Goal: Task Accomplishment & Management: Use online tool/utility

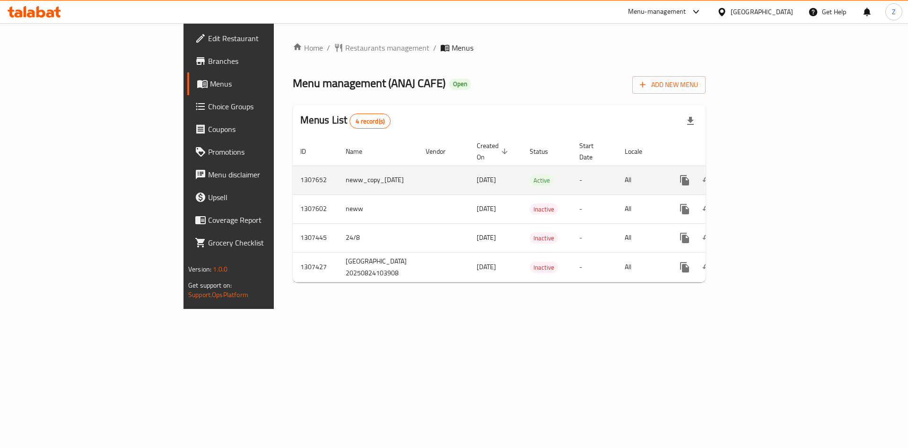
click at [759, 175] on icon "enhanced table" at bounding box center [753, 180] width 11 height 11
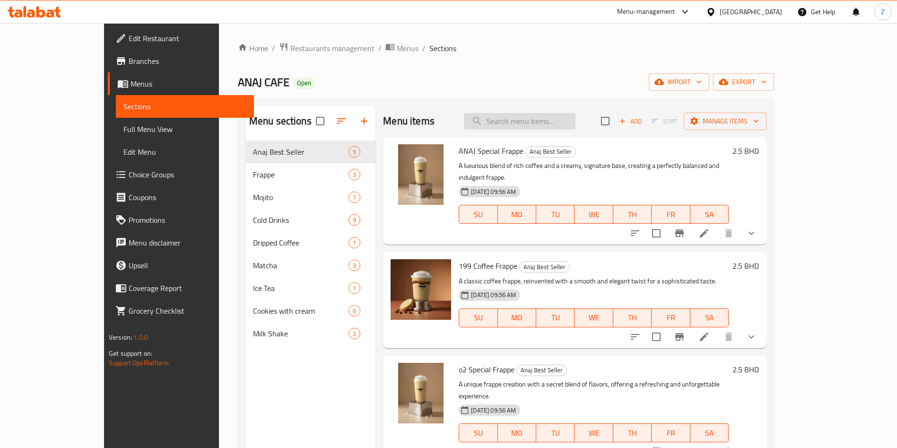
click at [575, 119] on input "search" at bounding box center [520, 121] width 112 height 17
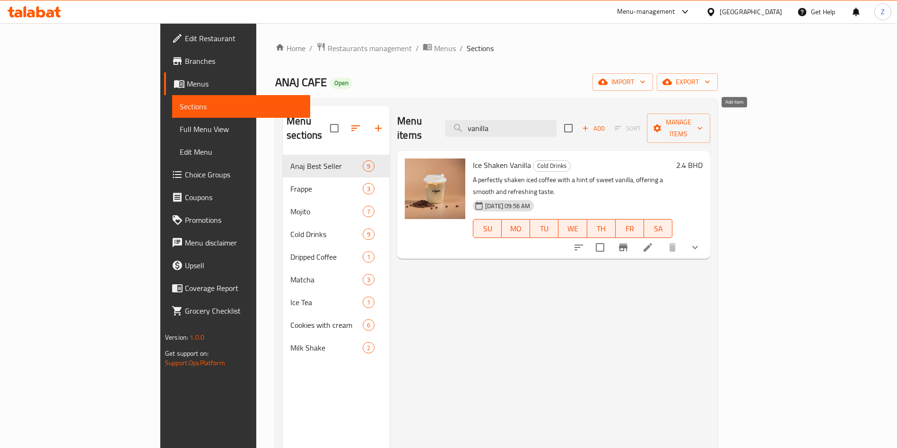
type input "vanilla"
click at [590, 124] on icon "button" at bounding box center [585, 128] width 9 height 9
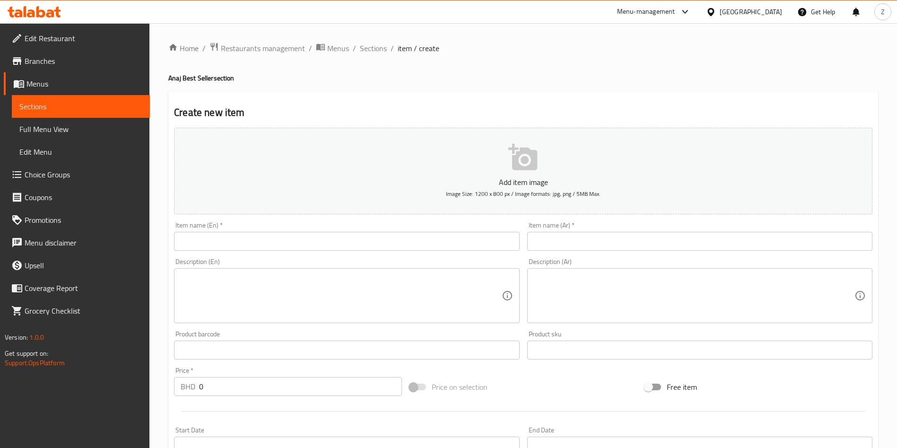
click at [361, 242] on input "text" at bounding box center [346, 241] width 345 height 19
click at [747, 69] on div "Home / Restaurants management / Menus / Sections / item / create Anaj Best Sell…" at bounding box center [523, 345] width 710 height 607
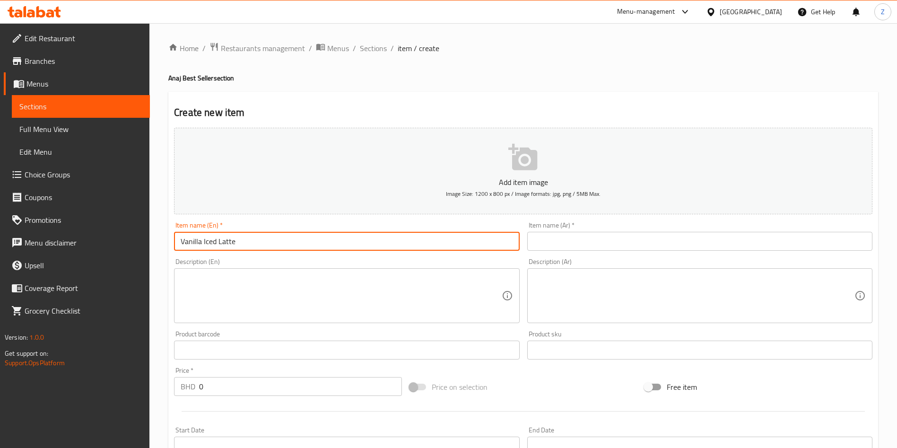
click at [207, 240] on input "Vanilla Iced Latte" at bounding box center [346, 241] width 345 height 19
paste input "Iced"
type input "Ice Vanilla Latte"
click at [582, 237] on input "text" at bounding box center [700, 241] width 345 height 19
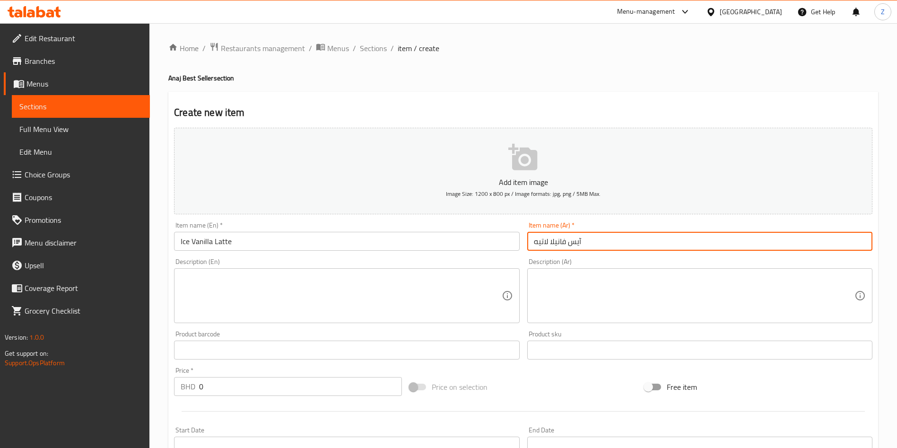
type input "آيس فانيلا لاتيه"
click at [378, 305] on textarea at bounding box center [341, 295] width 321 height 45
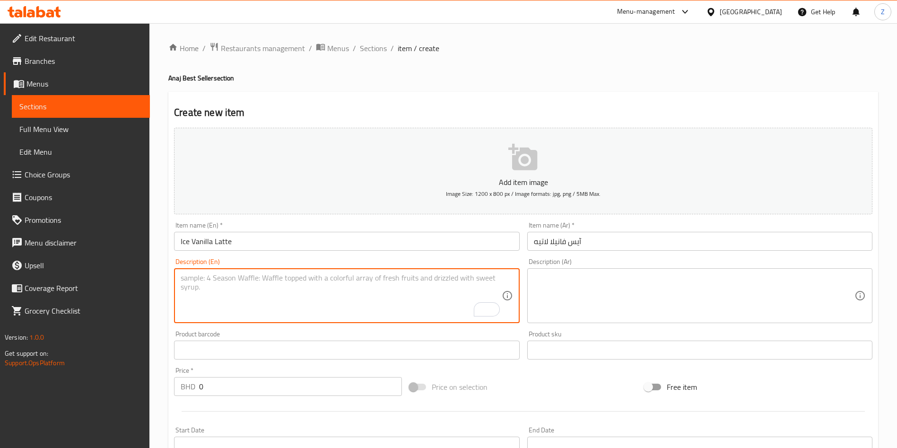
click at [319, 241] on input "Ice Vanilla Latte" at bounding box center [346, 241] width 345 height 19
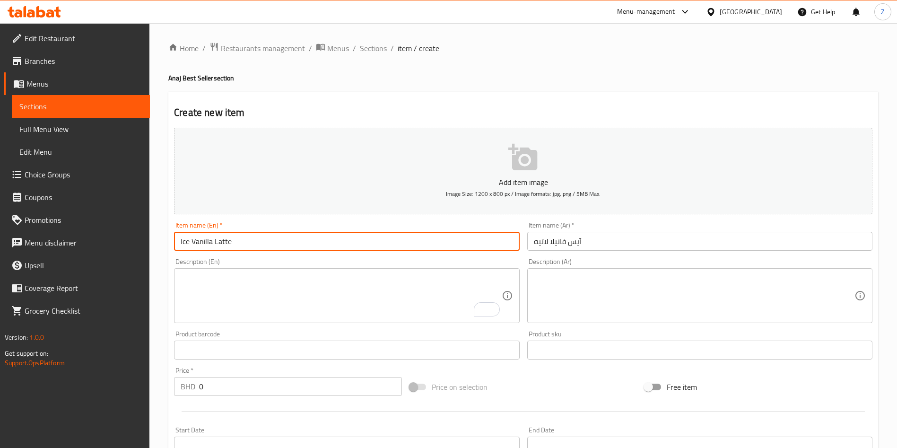
click at [319, 241] on input "Ice Vanilla Latte" at bounding box center [346, 241] width 345 height 19
click at [619, 306] on textarea at bounding box center [694, 295] width 321 height 45
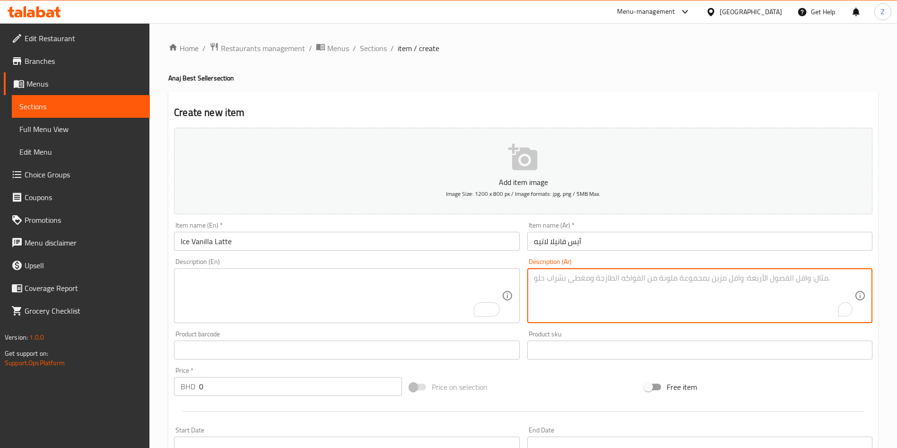
paste textarea "قهوة باردة ممزوجة مع الفانيلا للحصول على طعم سلس ومنعش"
type textarea "قهوة باردة ممزوجة مع الفانيلا للحصول على طعم سلس ومنعش"
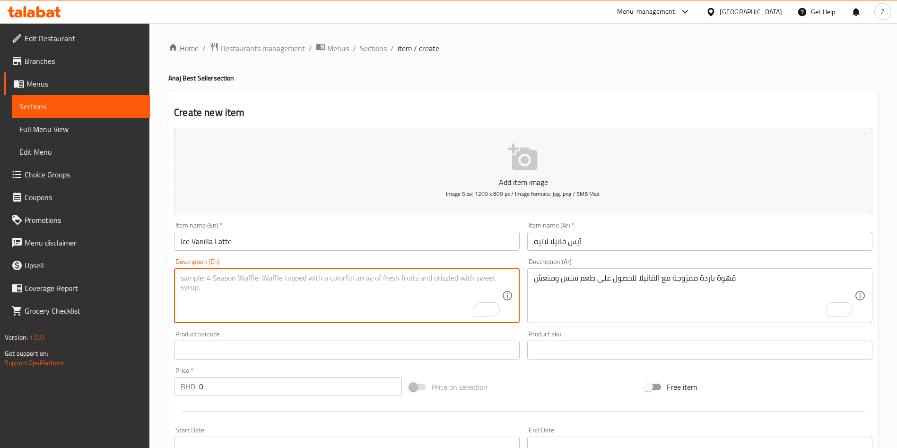
click at [299, 282] on textarea "To enrich screen reader interactions, please activate Accessibility in Grammarl…" at bounding box center [341, 295] width 321 height 45
paste textarea "A refreshing iced coffee blended with vanilla for a smooth flavor"
type textarea "A refreshing iced coffee blended with vanilla for a smooth flavor"
click at [234, 385] on input "0" at bounding box center [300, 386] width 203 height 19
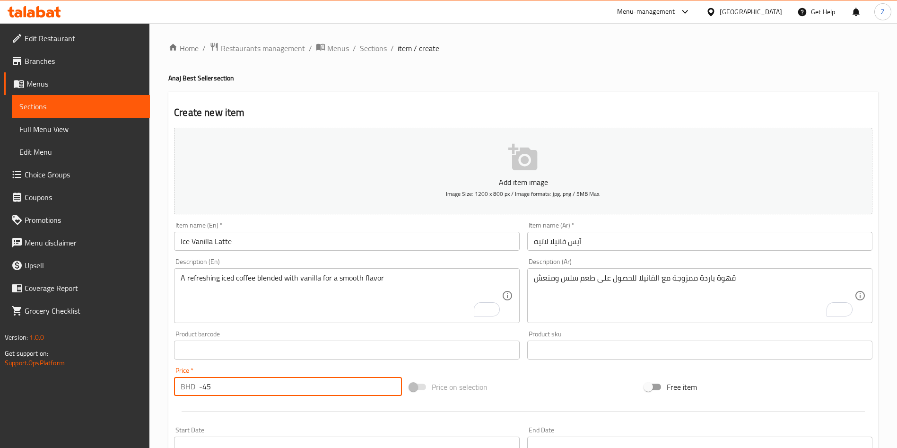
type input "-4"
type input "2.3"
click at [528, 377] on div "Price on selection" at bounding box center [524, 387] width 236 height 26
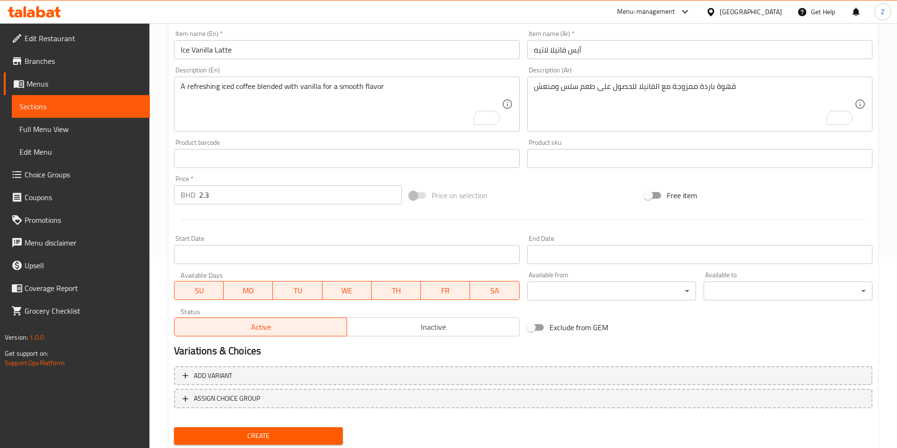
scroll to position [220, 0]
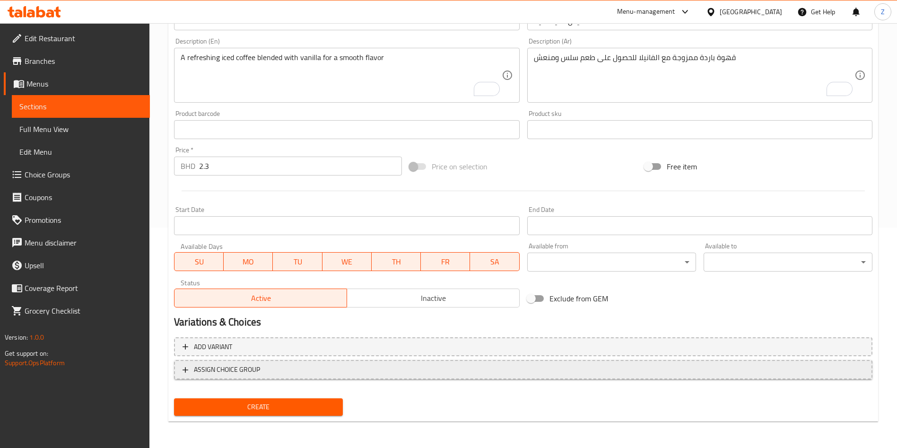
click at [421, 373] on span "ASSIGN CHOICE GROUP" at bounding box center [524, 370] width 682 height 12
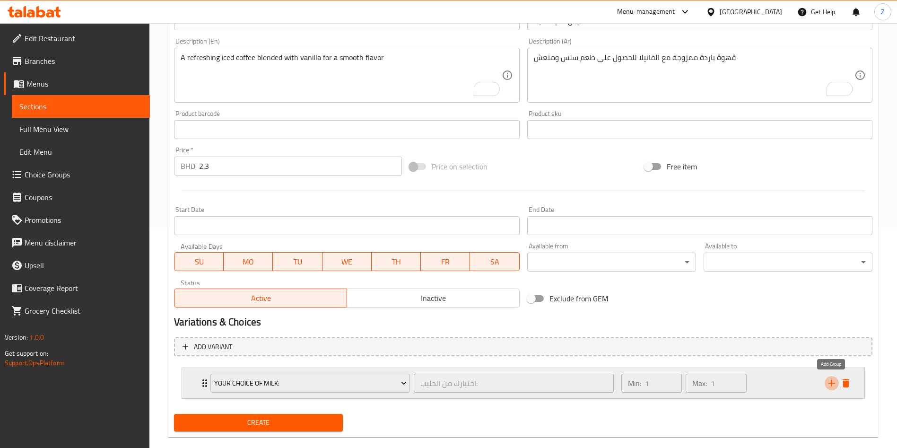
click at [833, 386] on icon "add" at bounding box center [832, 383] width 11 height 11
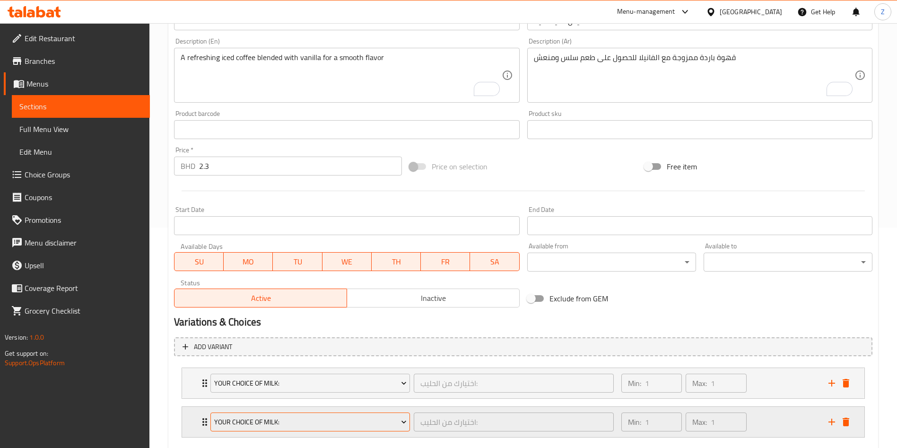
click at [342, 422] on span "Your Choice of Milk:" at bounding box center [310, 422] width 193 height 12
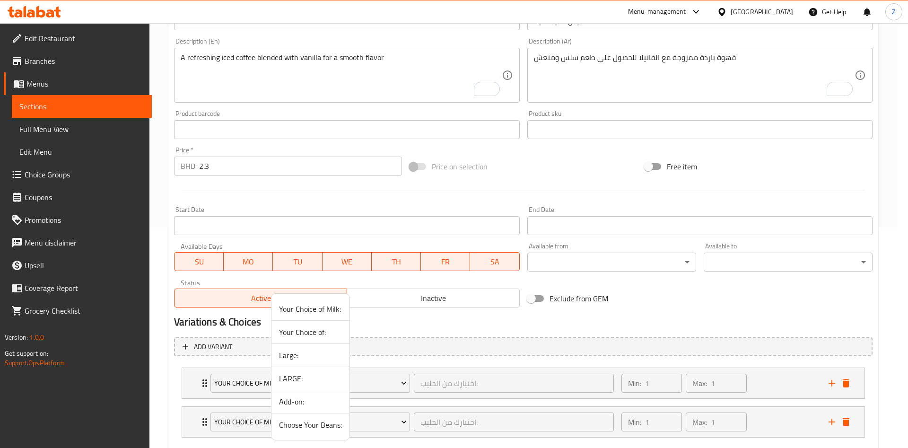
click at [315, 361] on li "Large:" at bounding box center [311, 355] width 78 height 23
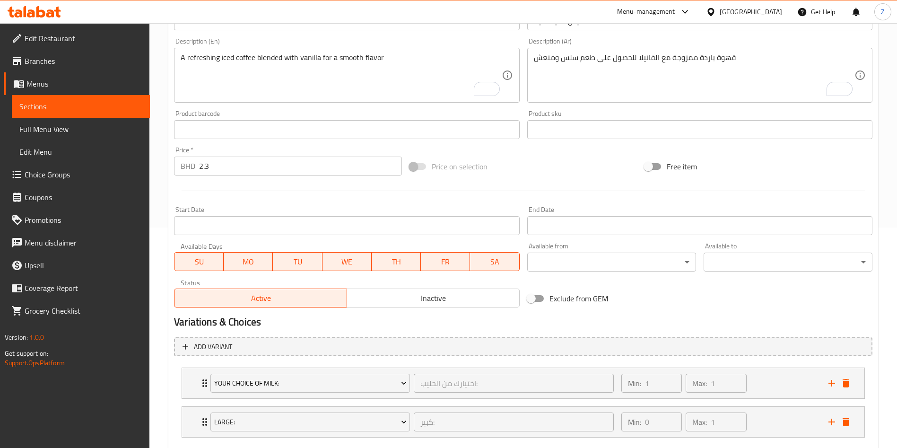
scroll to position [275, 0]
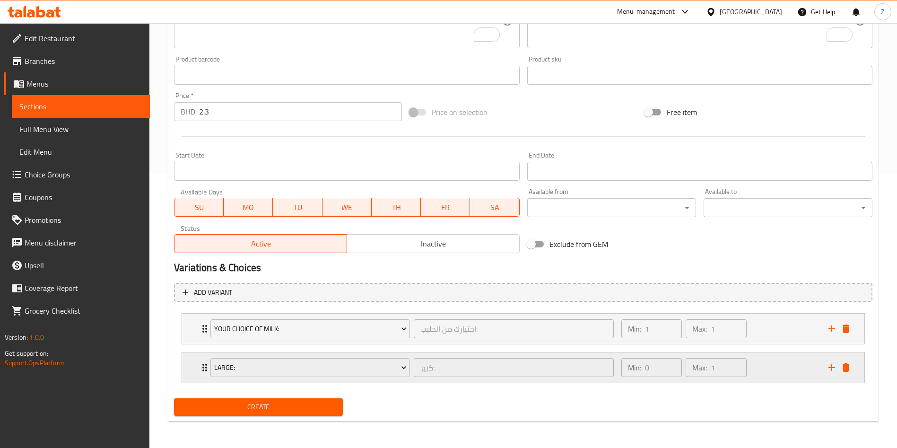
click at [201, 363] on icon "Expand" at bounding box center [204, 367] width 11 height 11
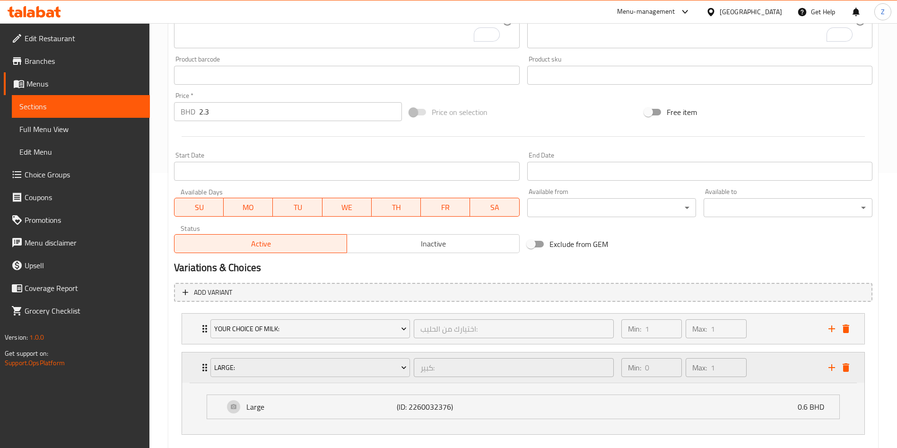
click at [201, 363] on icon "Expand" at bounding box center [204, 367] width 11 height 11
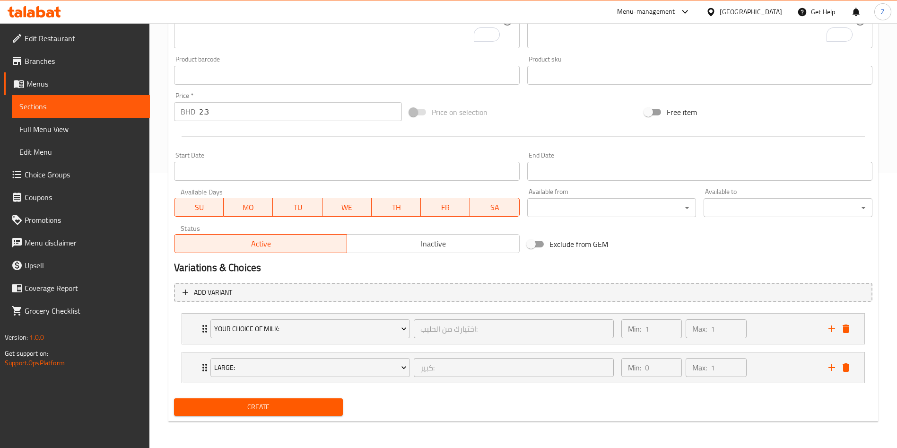
click at [231, 414] on button "Create" at bounding box center [258, 407] width 169 height 18
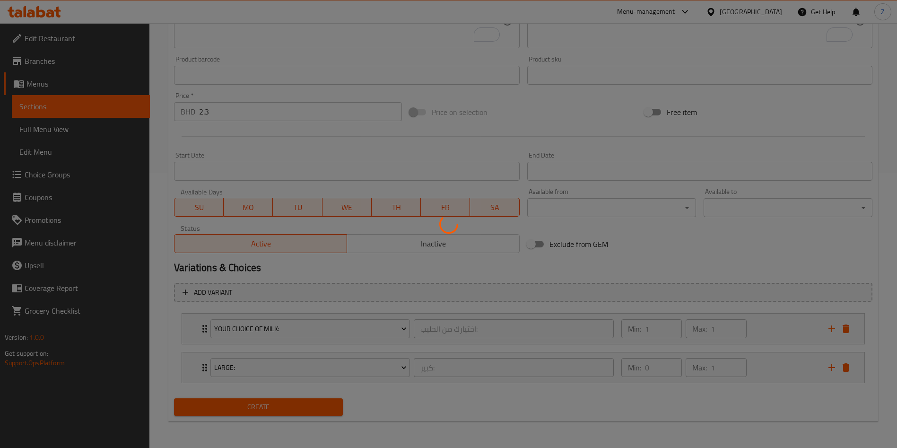
type input "0"
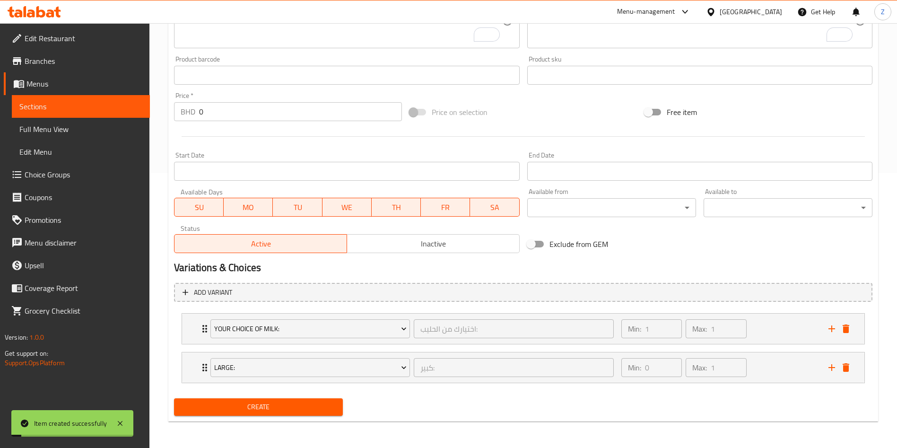
scroll to position [0, 0]
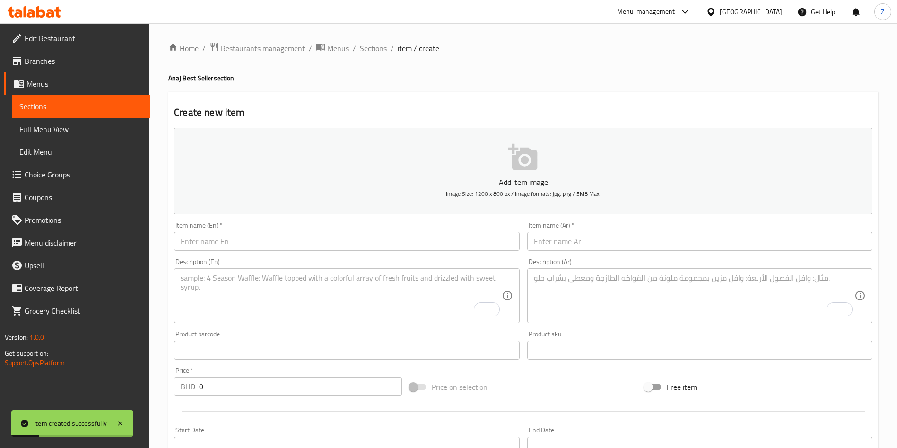
click at [375, 53] on span "Sections" at bounding box center [373, 48] width 27 height 11
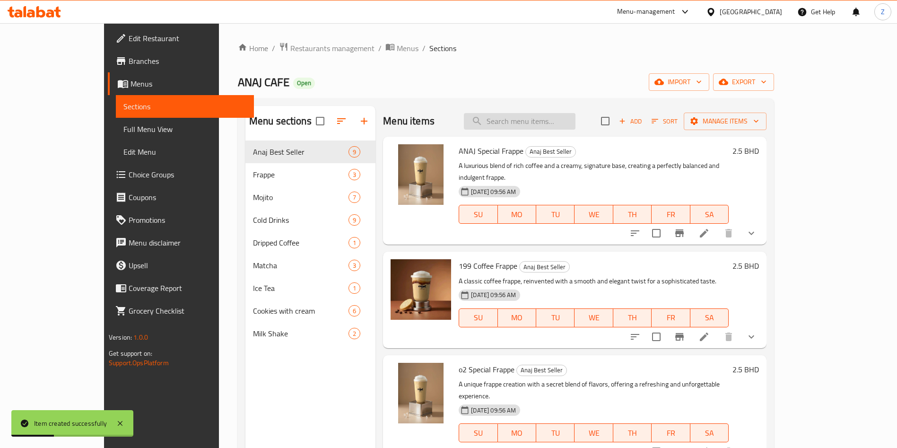
click at [555, 125] on input "search" at bounding box center [520, 121] width 112 height 17
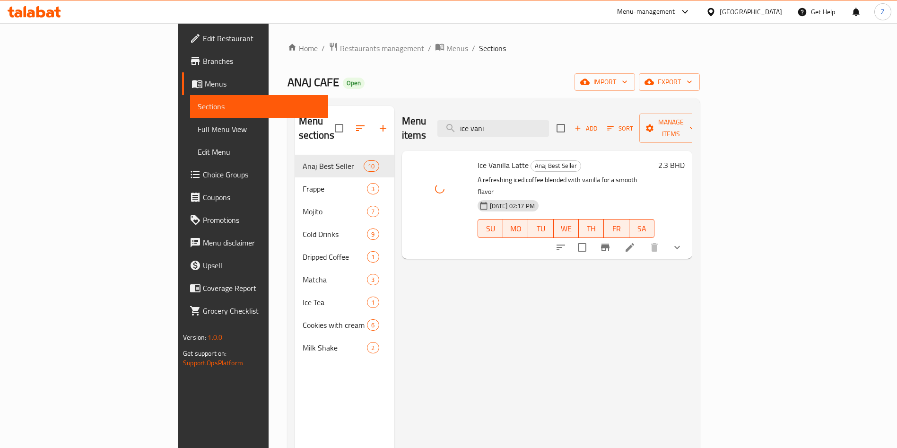
click at [666, 332] on div "Menu items ice vani Add Sort Manage items Ice Vanilla Latte Anaj Best Seller A …" at bounding box center [544, 330] width 298 height 448
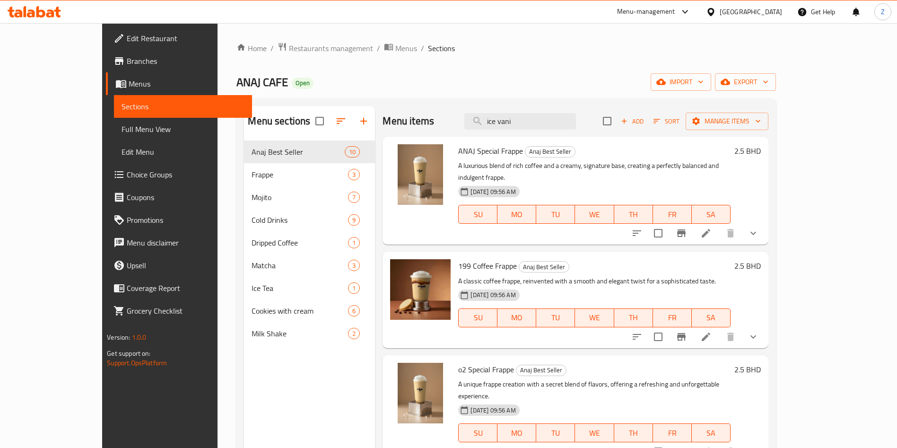
click at [657, 70] on div "Home / Restaurants management / Menus / Sections ANAJ CAFE Open import export M…" at bounding box center [506, 301] width 539 height 519
click at [565, 113] on input "ice vani" at bounding box center [521, 121] width 112 height 17
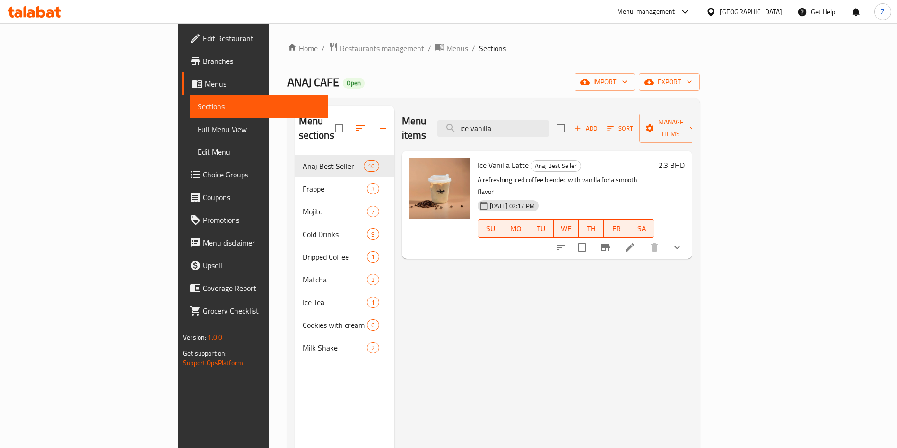
type input "ice vanilla"
